Goal: Information Seeking & Learning: Find specific fact

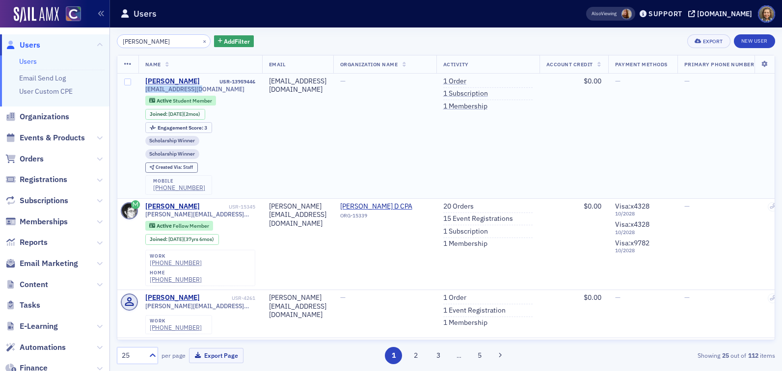
drag, startPoint x: 205, startPoint y: 87, endPoint x: 142, endPoint y: 87, distance: 62.3
click at [142, 87] on td "[PERSON_NAME] USR-13959446 [EMAIL_ADDRESS][DOMAIN_NAME] Active Student Member J…" at bounding box center [200, 136] width 124 height 125
copy span "[EMAIL_ADDRESS][DOMAIN_NAME]"
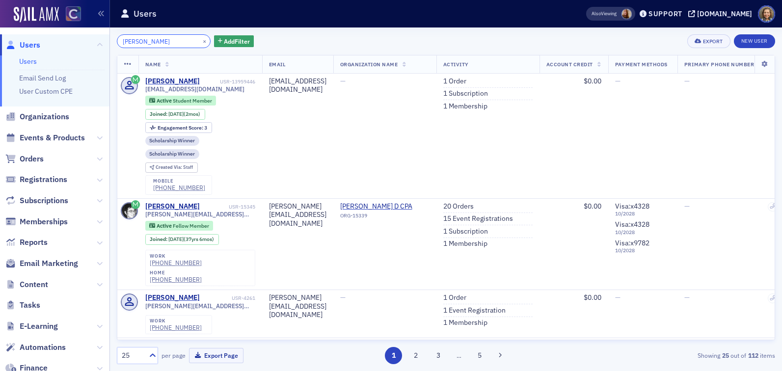
drag, startPoint x: 160, startPoint y: 39, endPoint x: 80, endPoint y: 21, distance: 82.1
click at [82, 33] on div "Users Users Email Send Log User Custom CPE Organizations Events & Products Orde…" at bounding box center [391, 185] width 782 height 371
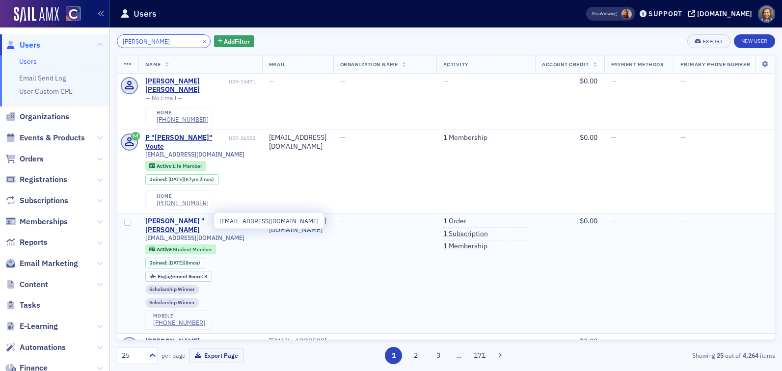
type input "[PERSON_NAME]"
drag, startPoint x: 208, startPoint y: 219, endPoint x: 146, endPoint y: 220, distance: 61.3
click at [146, 234] on span "[EMAIL_ADDRESS][DOMAIN_NAME]" at bounding box center [194, 237] width 99 height 7
copy span "[EMAIL_ADDRESS][DOMAIN_NAME]"
